Goal: Transaction & Acquisition: Purchase product/service

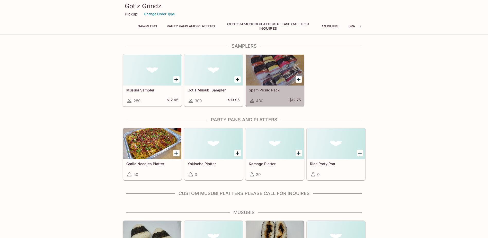
click at [261, 78] on div at bounding box center [274, 69] width 58 height 31
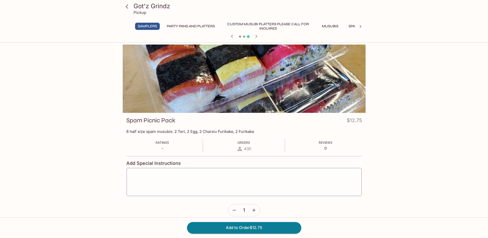
click at [253, 211] on icon "button" at bounding box center [253, 209] width 3 height 3
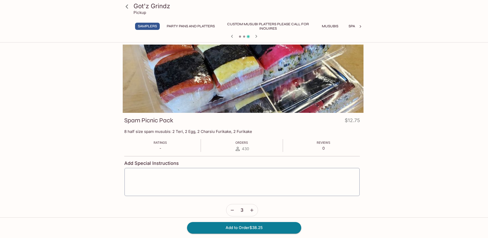
click at [155, 207] on form "Add Special Instructions x ​ 3" at bounding box center [241, 186] width 235 height 60
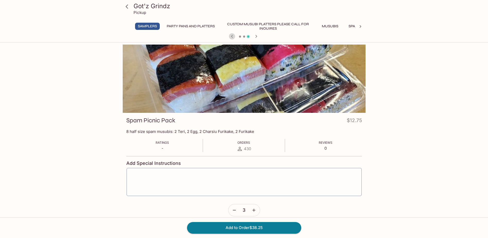
click at [230, 36] on icon "button" at bounding box center [232, 36] width 6 height 6
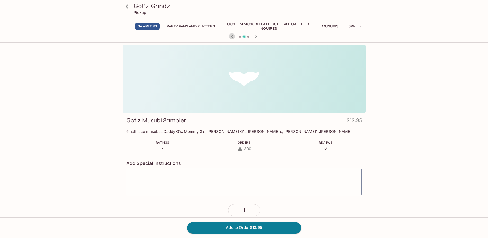
click at [233, 36] on icon "button" at bounding box center [232, 36] width 6 height 6
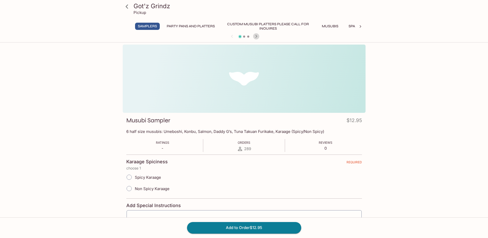
click at [256, 37] on icon "button" at bounding box center [256, 36] width 2 height 3
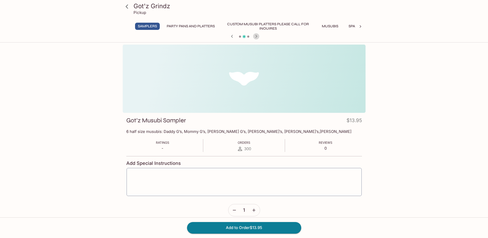
click at [256, 37] on icon "button" at bounding box center [256, 36] width 2 height 3
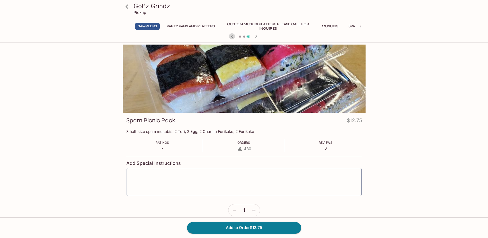
click at [233, 36] on icon "button" at bounding box center [232, 36] width 6 height 6
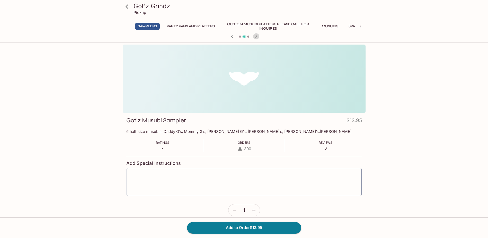
click at [258, 38] on icon "button" at bounding box center [256, 36] width 6 height 6
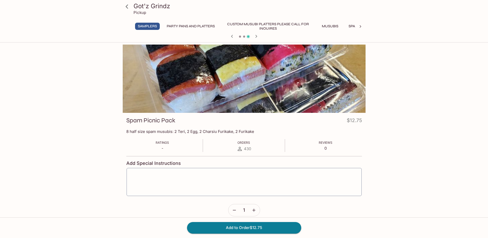
click at [379, 69] on div "Got'z Grindz Pickup Samplers Party Pans and Platters Custom Musubi Platters PLE…" at bounding box center [243, 166] width 329 height 245
click at [361, 28] on icon at bounding box center [360, 26] width 5 height 5
click at [157, 26] on button "Musubis" at bounding box center [153, 26] width 23 height 7
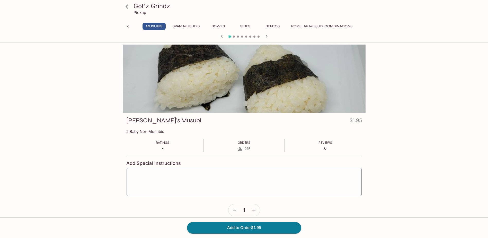
click at [189, 26] on button "Spam Musubis" at bounding box center [186, 26] width 33 height 7
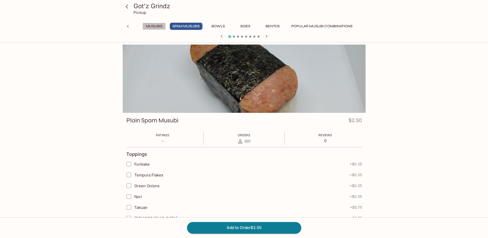
click at [157, 27] on button "Musubis" at bounding box center [153, 26] width 23 height 7
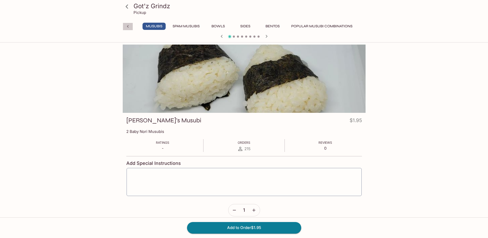
click at [130, 24] on icon at bounding box center [127, 26] width 5 height 5
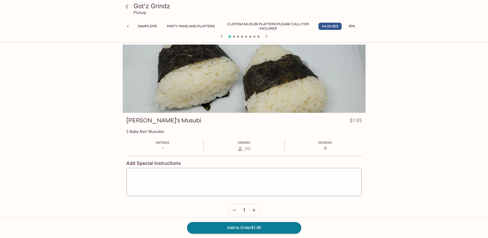
scroll to position [0, 0]
drag, startPoint x: 220, startPoint y: 36, endPoint x: 197, endPoint y: 37, distance: 22.9
click at [198, 37] on div at bounding box center [244, 37] width 247 height 8
click at [194, 36] on div at bounding box center [244, 37] width 247 height 8
click at [114, 42] on div "Got'z Grindz Pickup Samplers Party Pans and Platters Custom Musubi Platters PLE…" at bounding box center [244, 21] width 488 height 42
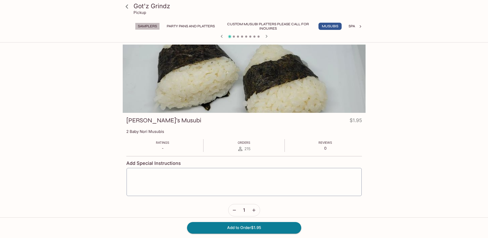
click at [147, 25] on button "Samplers" at bounding box center [147, 26] width 25 height 7
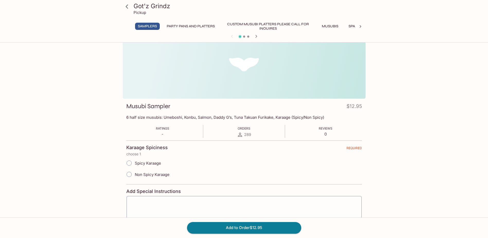
scroll to position [26, 0]
